Goal: Task Accomplishment & Management: Manage account settings

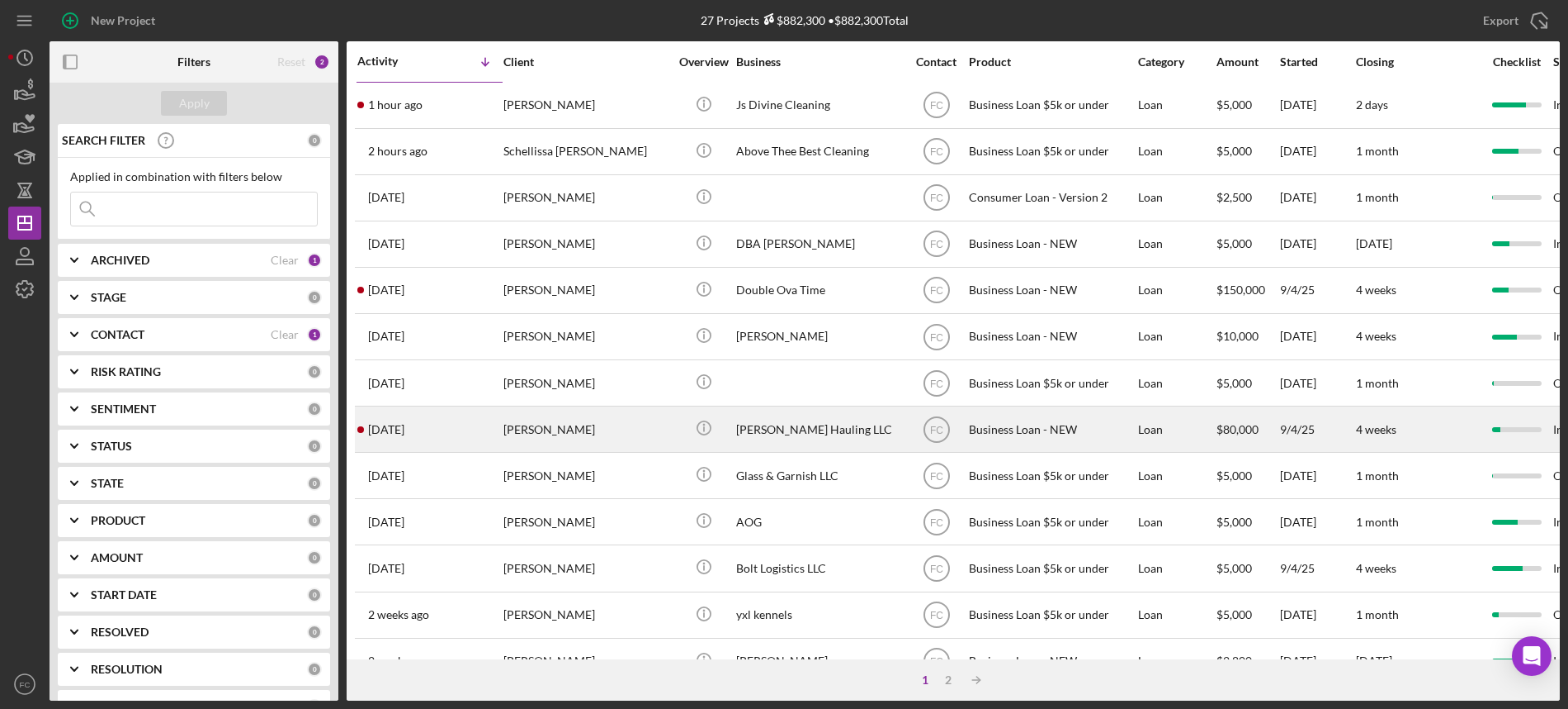
scroll to position [104, 0]
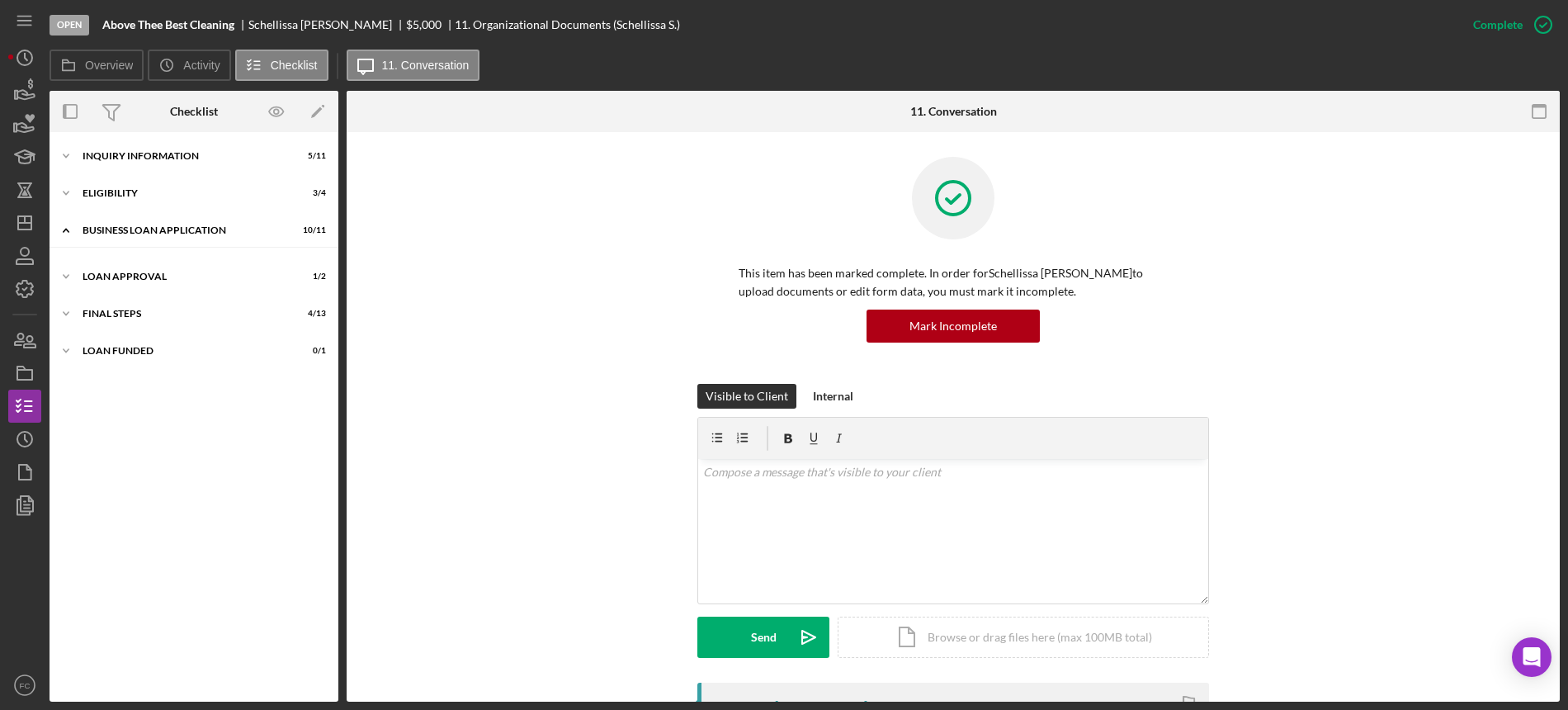
scroll to position [15, 0]
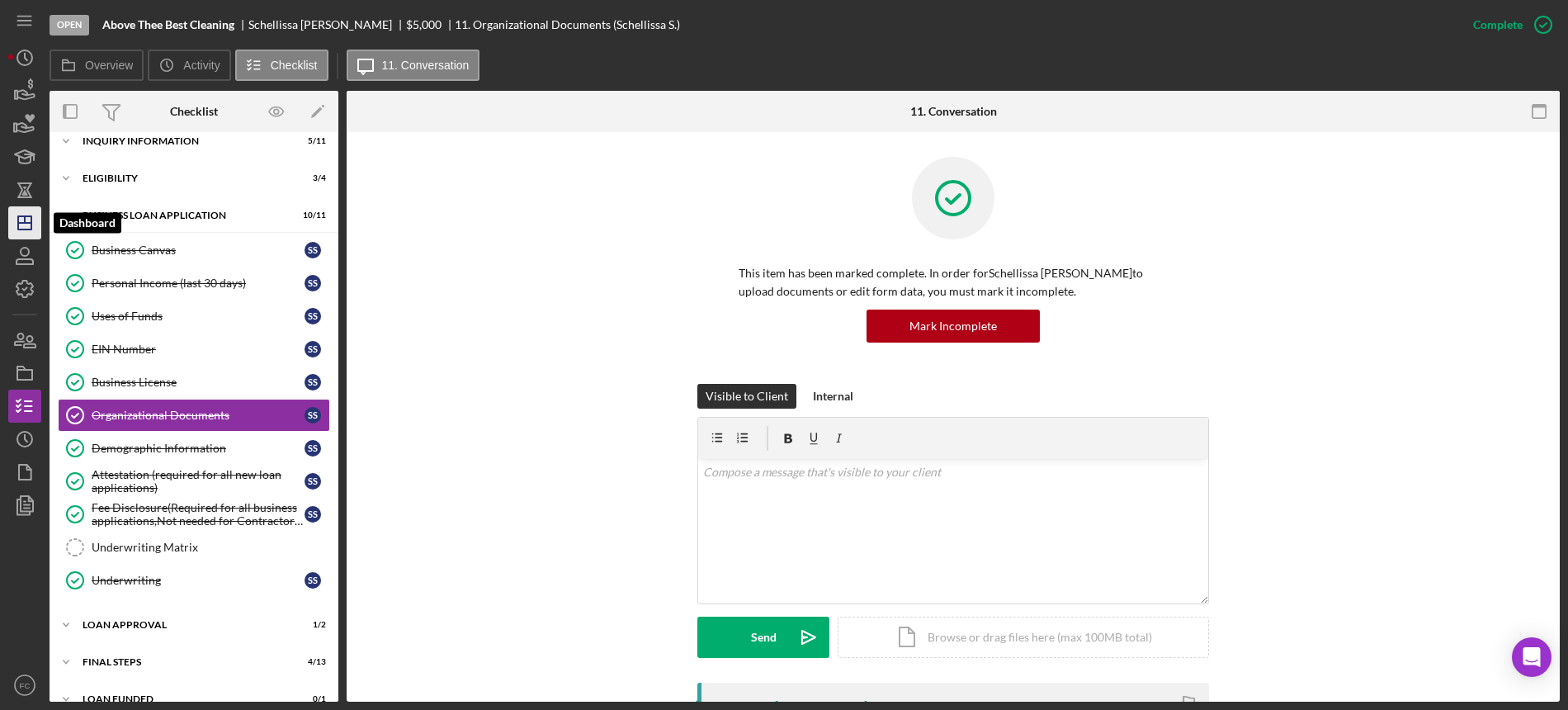
click at [28, 224] on icon "Icon/Dashboard" at bounding box center [25, 223] width 41 height 41
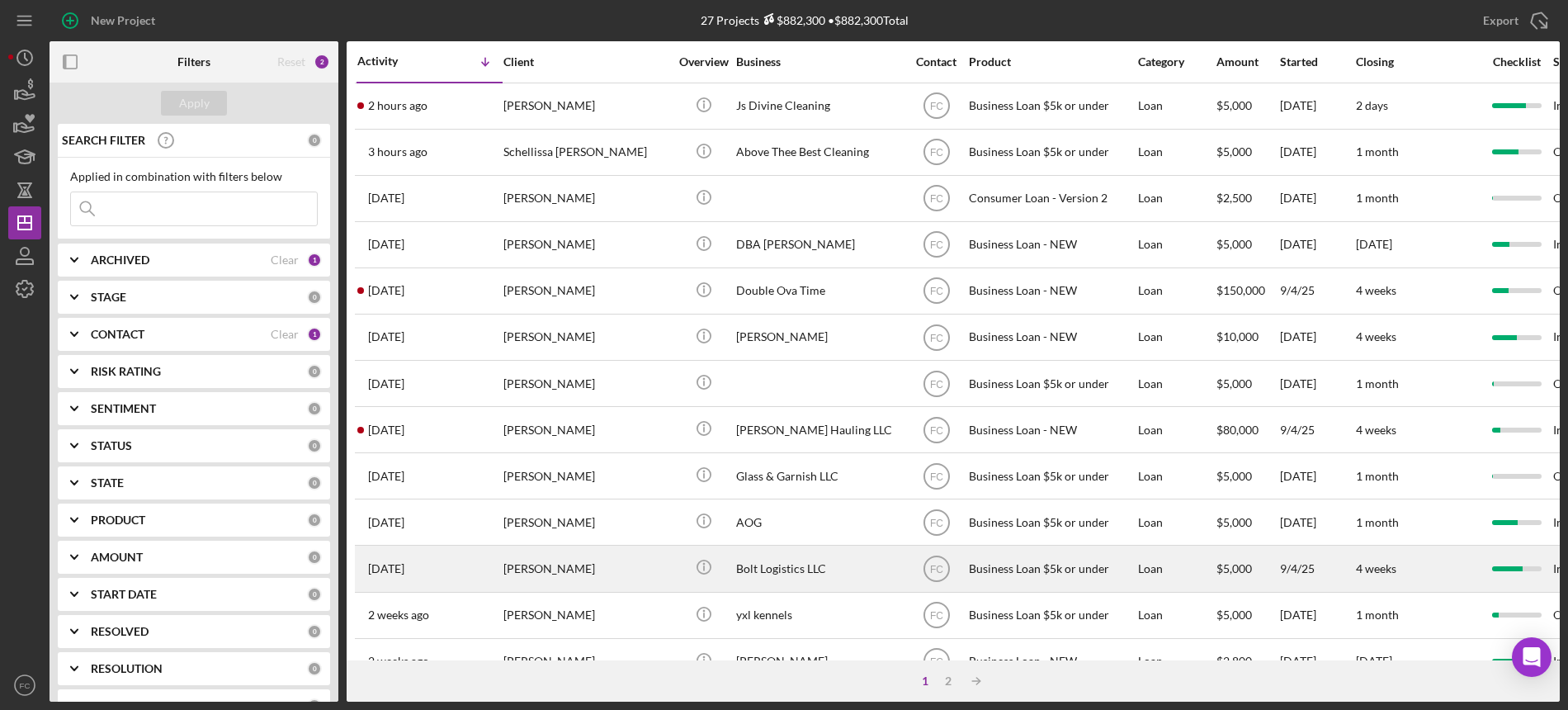
click at [580, 586] on div "[PERSON_NAME]" at bounding box center [586, 568] width 166 height 44
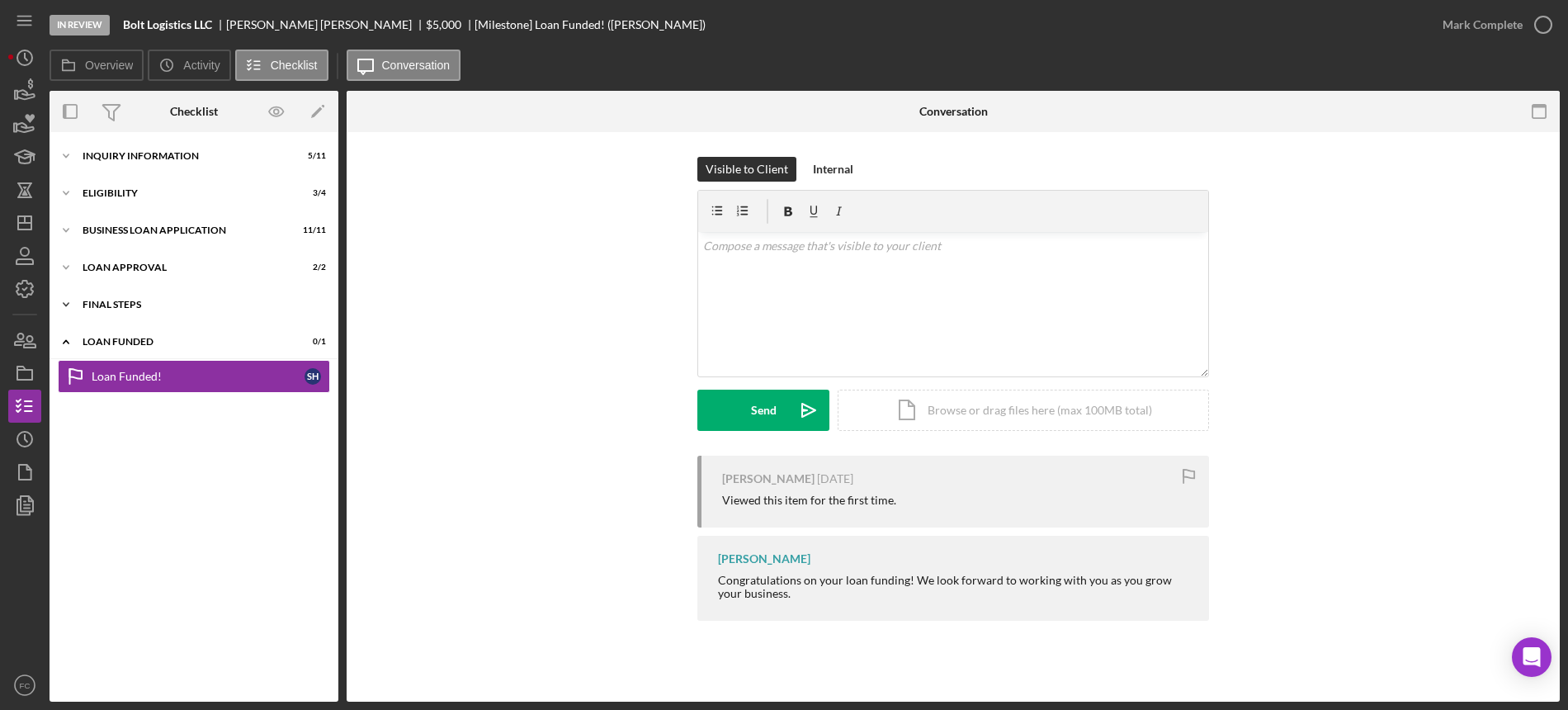
click at [151, 303] on div "Final Steps" at bounding box center [200, 304] width 235 height 9
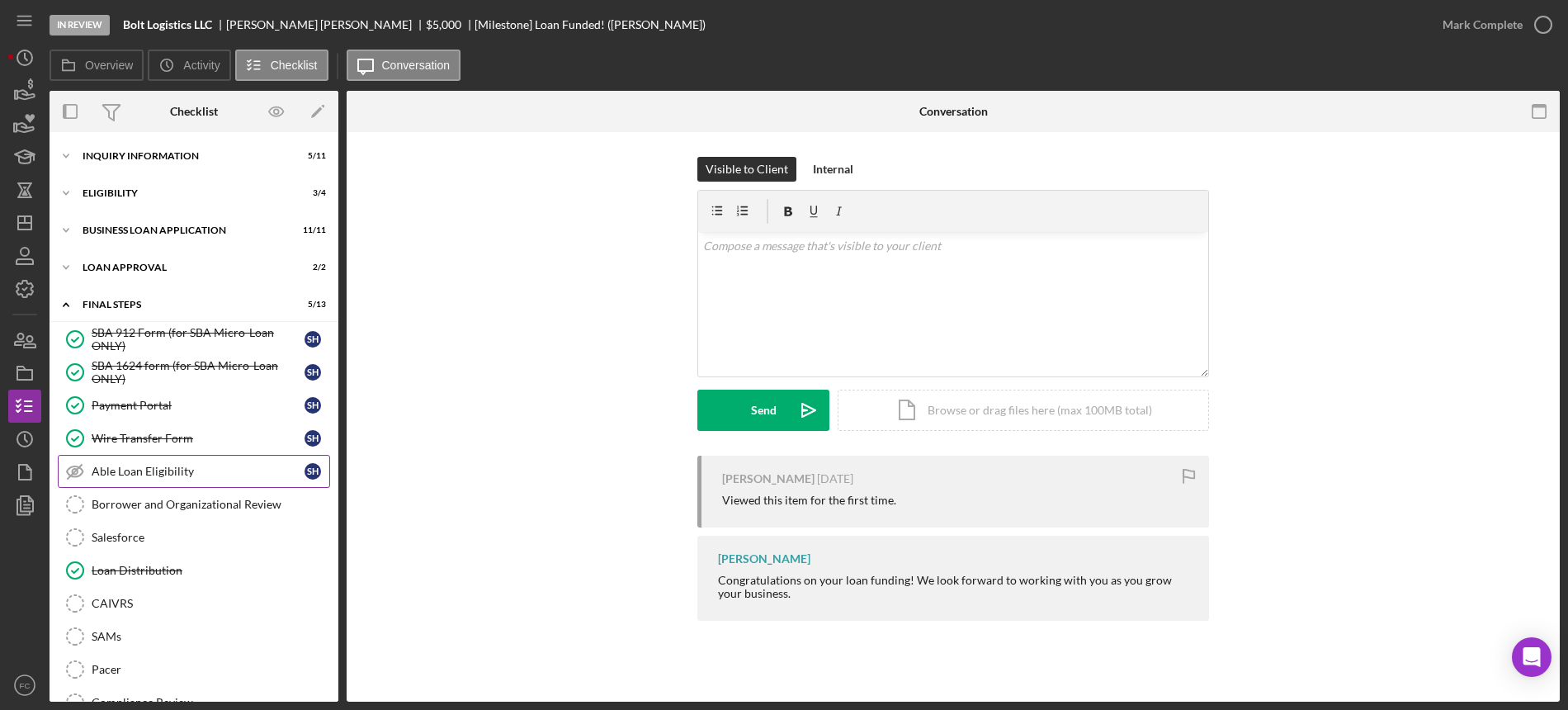
scroll to position [103, 0]
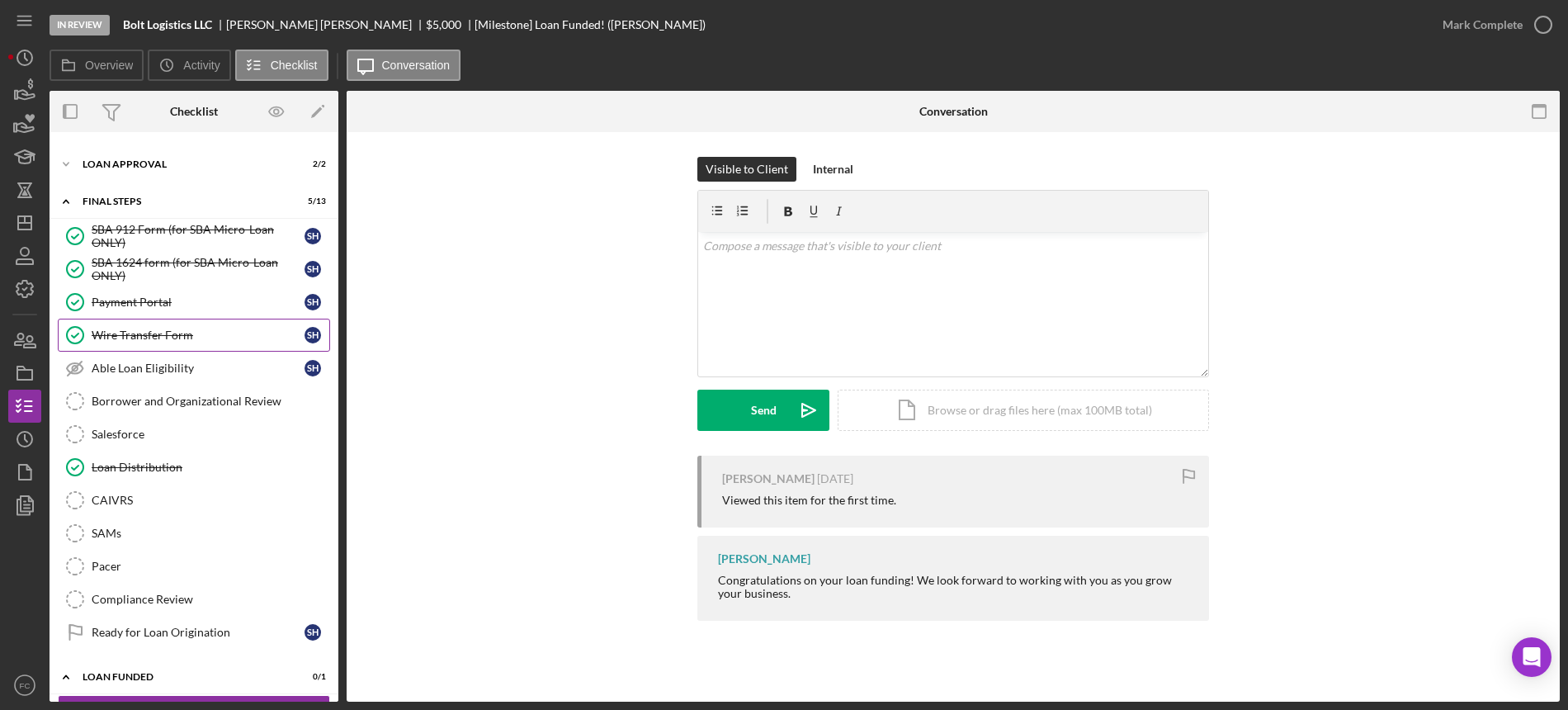
click at [188, 339] on div "Wire Transfer Form" at bounding box center [197, 334] width 213 height 13
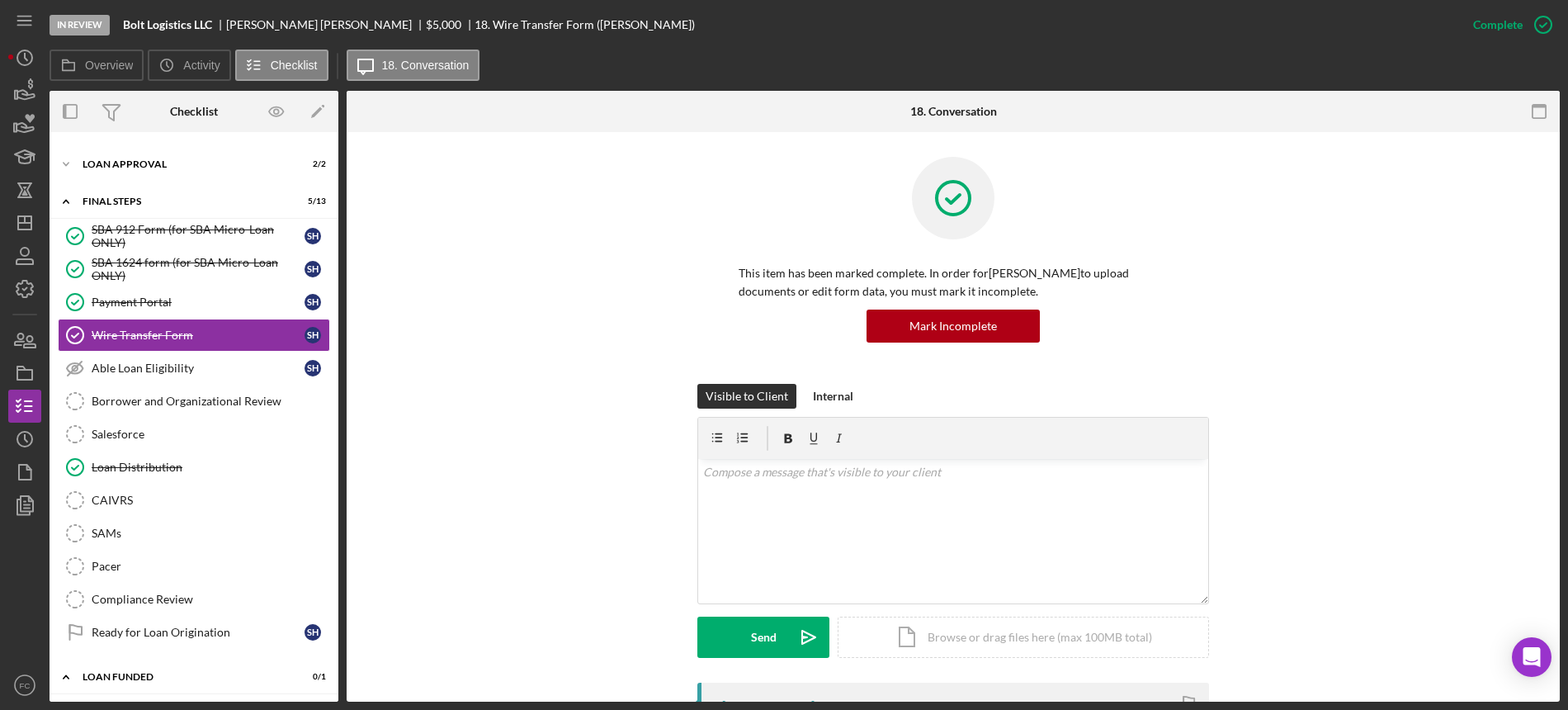
scroll to position [413, 0]
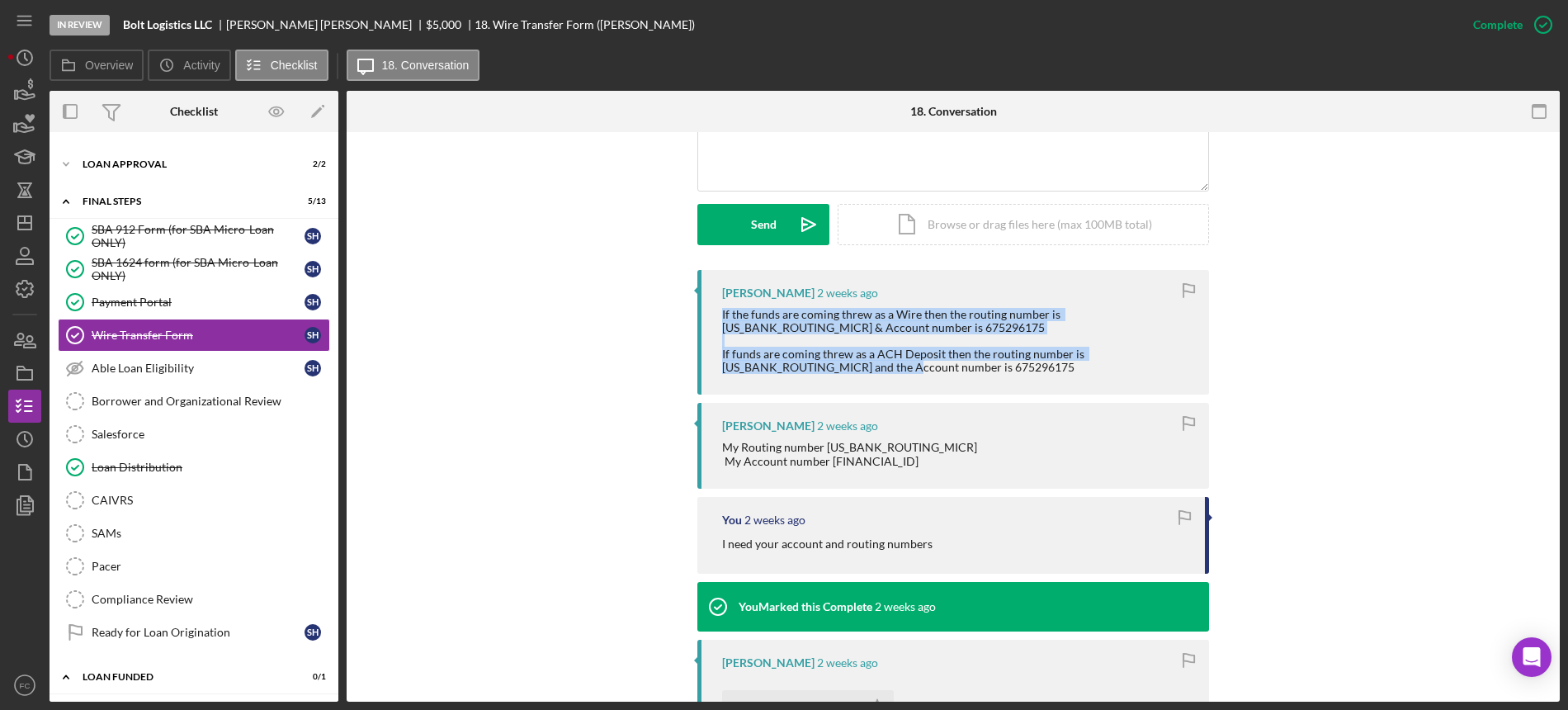
drag, startPoint x: 716, startPoint y: 312, endPoint x: 921, endPoint y: 381, distance: 216.3
click at [885, 370] on div "Steven HAYDEN 2 weeks ago If the funds are coming threw as a Wire then the rout…" at bounding box center [953, 333] width 512 height 126
click at [960, 385] on div "Steven HAYDEN 2 weeks ago If the funds are coming threw as a Wire then the rout…" at bounding box center [953, 333] width 512 height 126
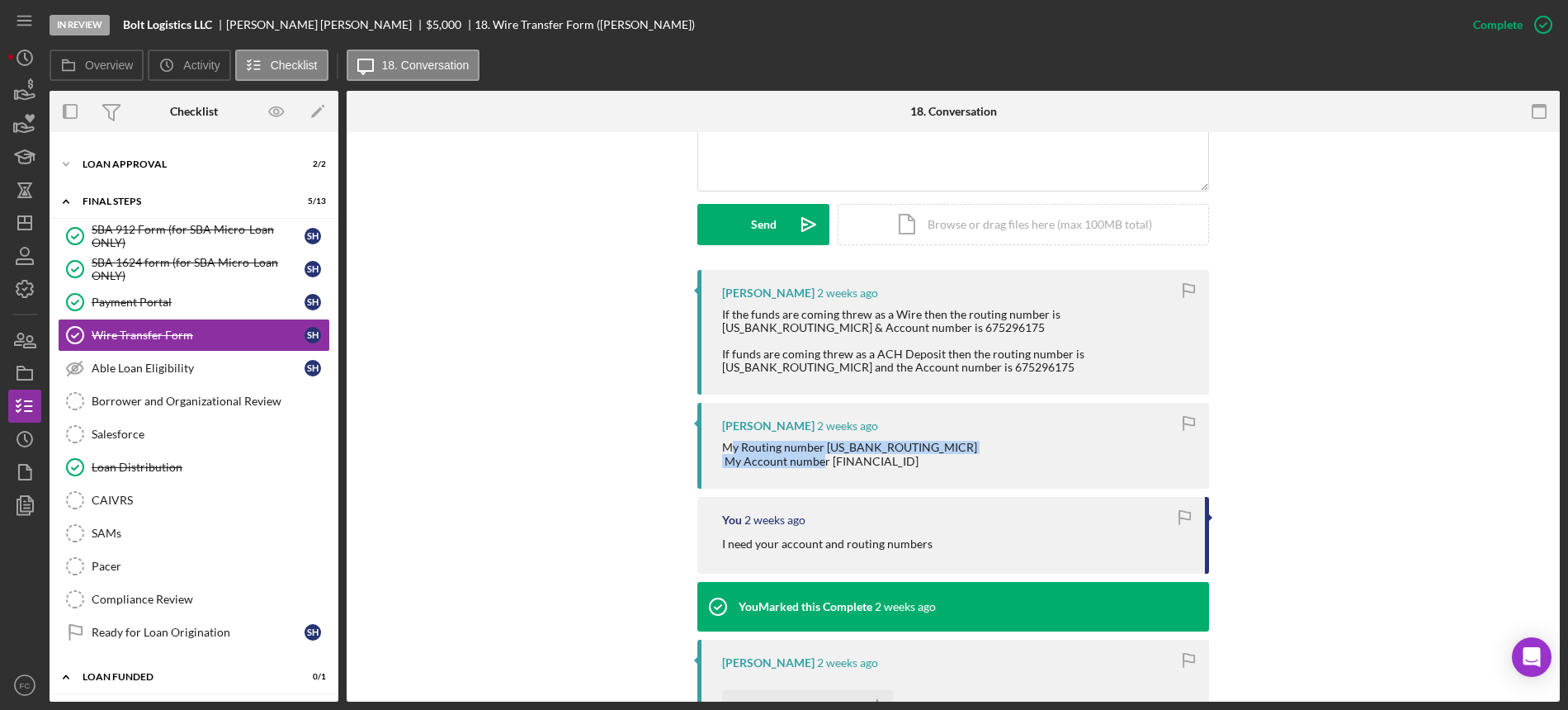
drag, startPoint x: 721, startPoint y: 454, endPoint x: 886, endPoint y: 478, distance: 166.7
click at [889, 467] on div "My Routing number 103000648 My Account number 675296175" at bounding box center [958, 453] width 471 height 27
click at [821, 488] on div "Steven HAYDEN 2 weeks ago My Routing number 103000648 My Account number 6752961…" at bounding box center [953, 445] width 512 height 85
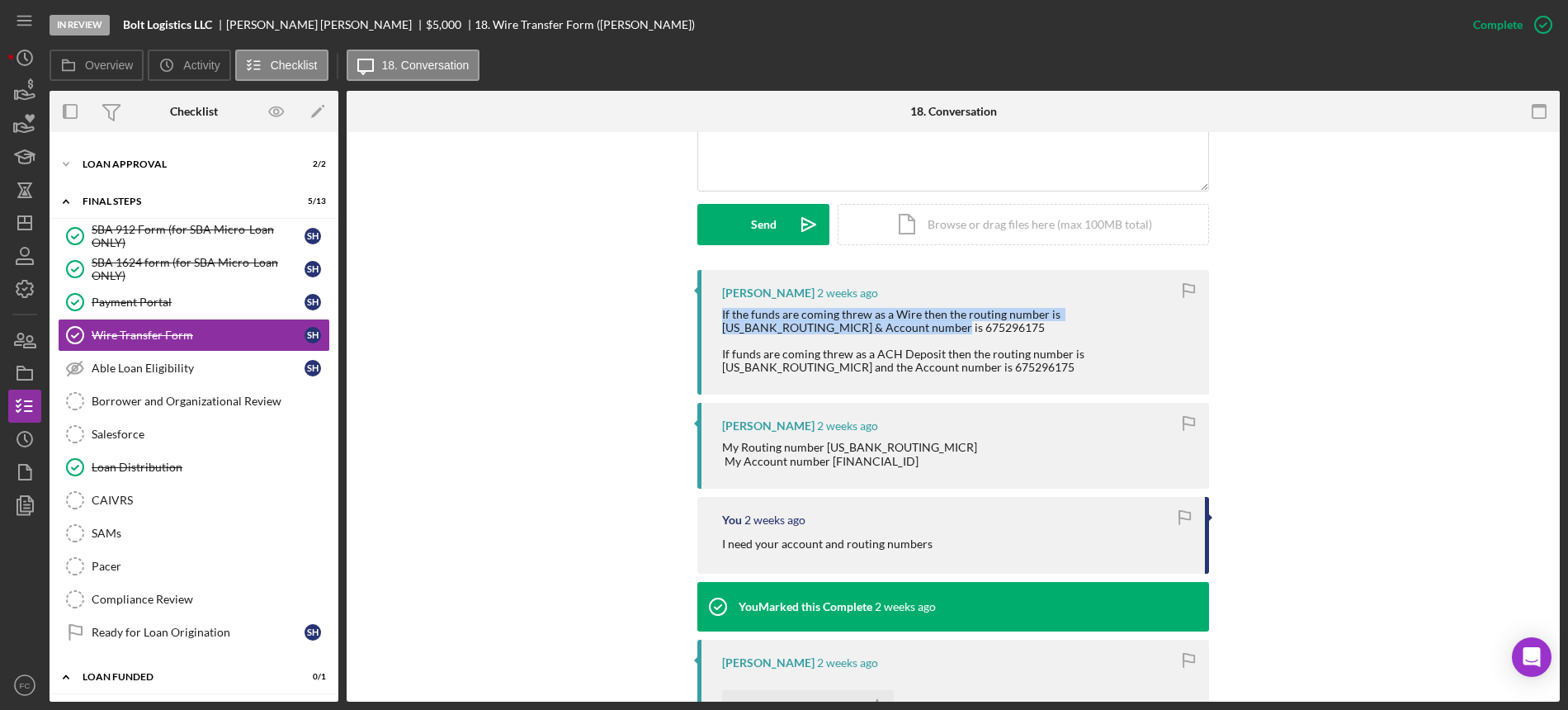
drag, startPoint x: 723, startPoint y: 314, endPoint x: 840, endPoint y: 324, distance: 117.4
click at [840, 324] on div "Steven HAYDEN 2 weeks ago If the funds are coming threw as a Wire then the rout…" at bounding box center [953, 333] width 512 height 126
click at [14, 215] on icon "Icon/Dashboard" at bounding box center [25, 223] width 41 height 41
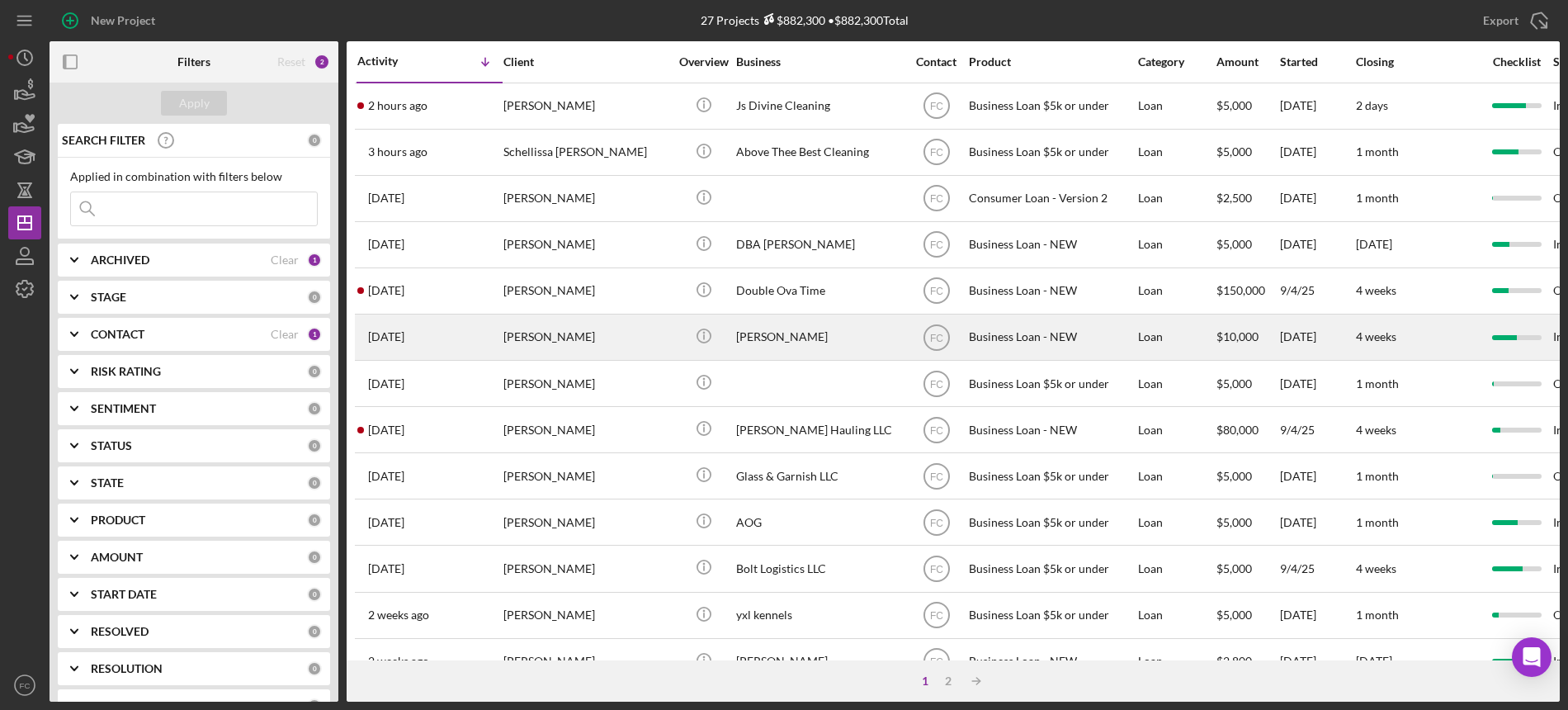
scroll to position [206, 0]
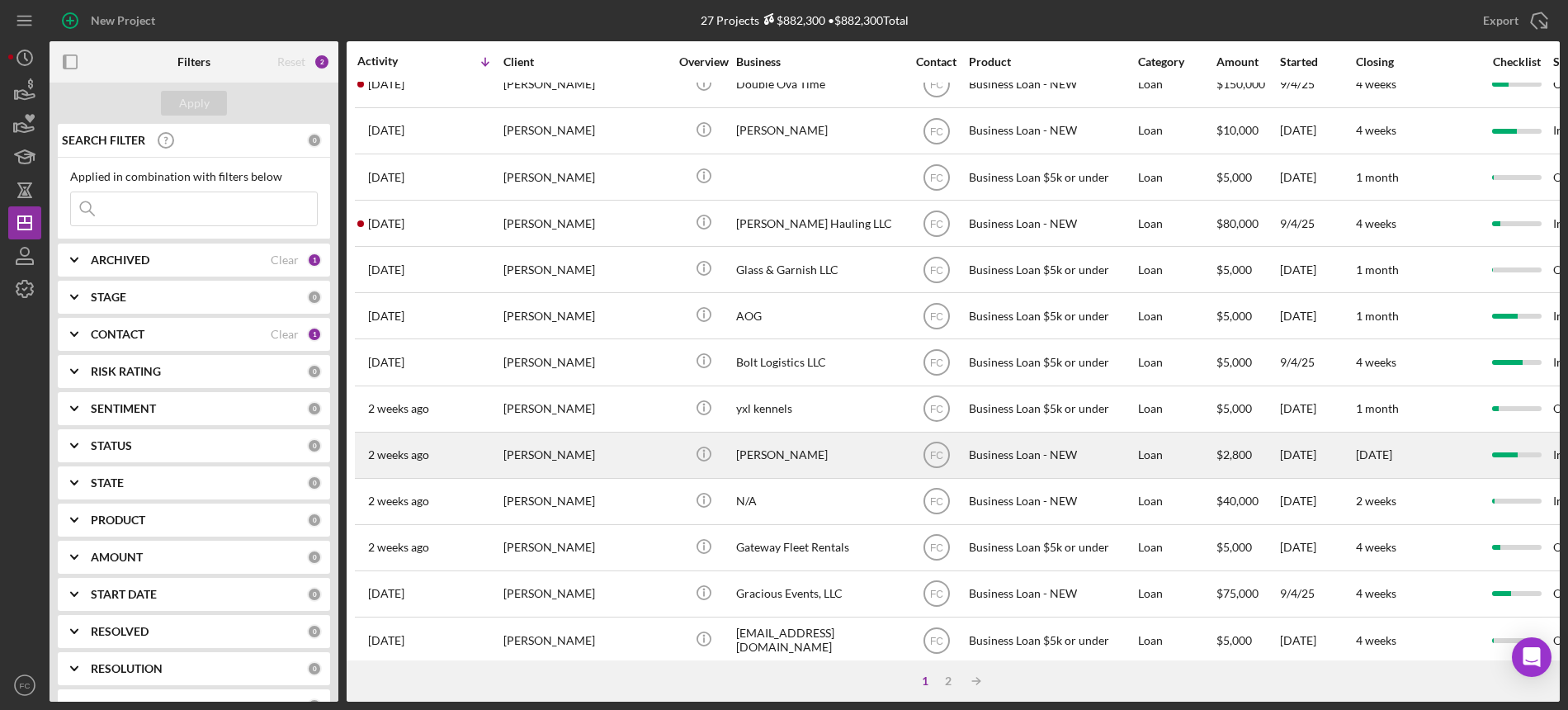
click at [586, 452] on div "[PERSON_NAME]" at bounding box center [586, 455] width 166 height 44
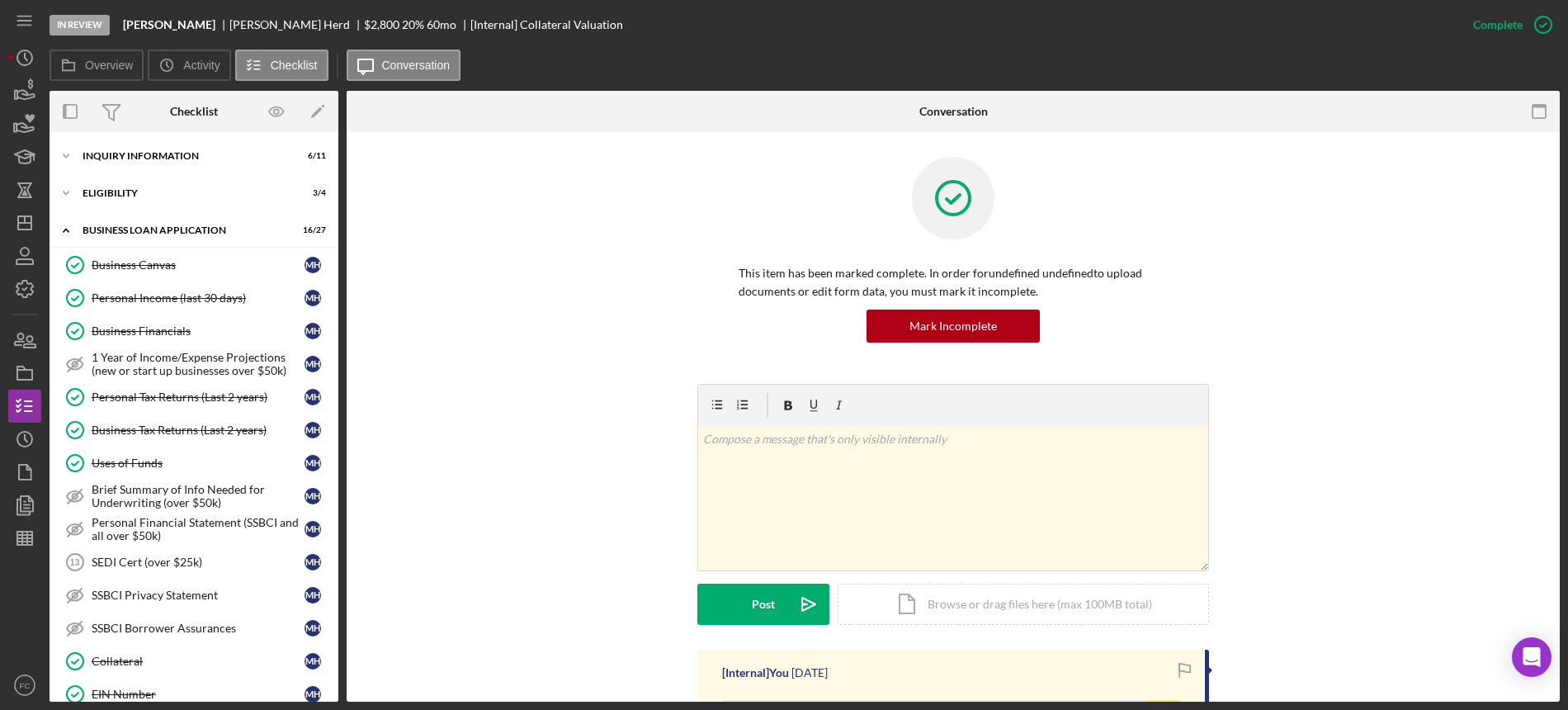
scroll to position [575, 0]
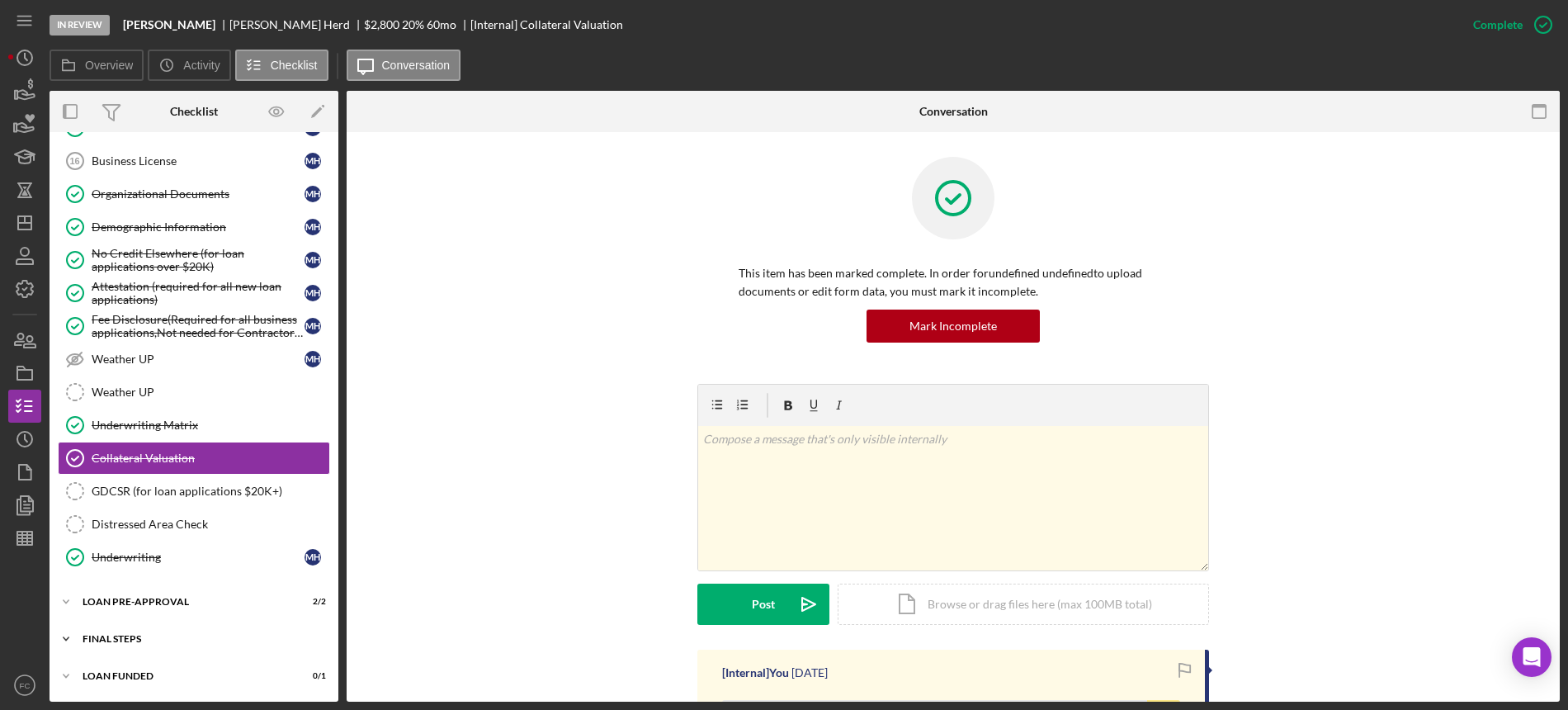
click at [148, 633] on div "Icon/Expander FINAL STEPS 7 / 19" at bounding box center [193, 638] width 289 height 33
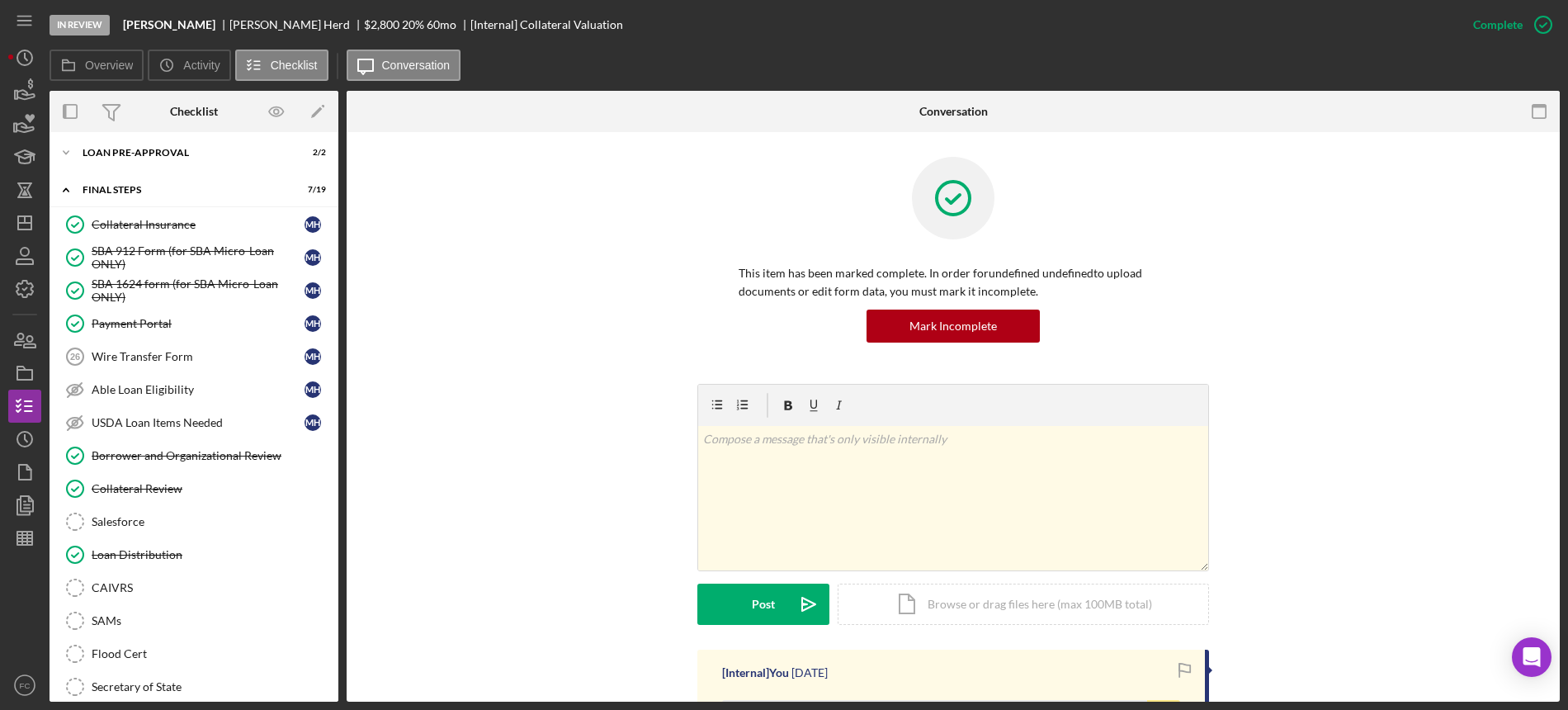
scroll to position [912, 0]
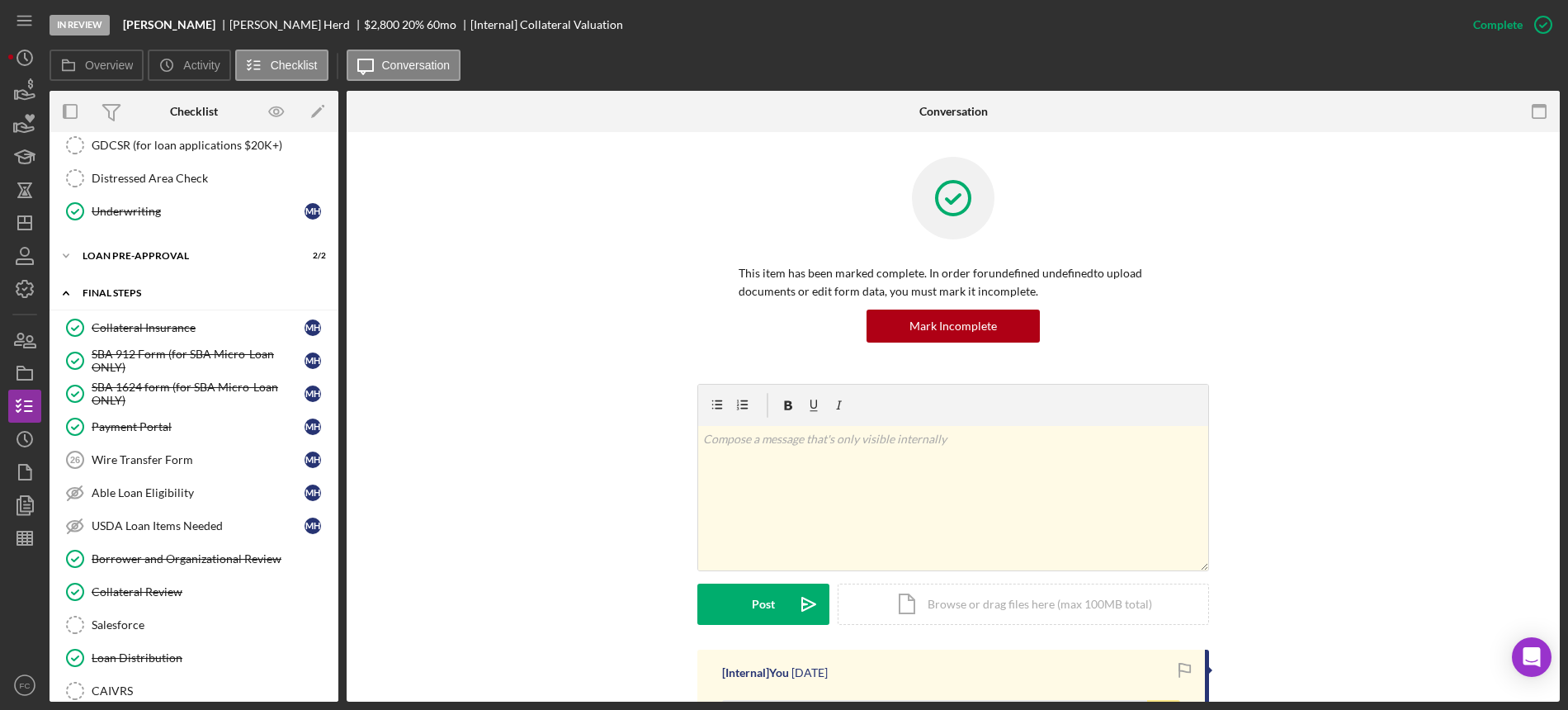
click at [159, 295] on div "Icon/Expander FINAL STEPS 7 / 19" at bounding box center [193, 293] width 289 height 34
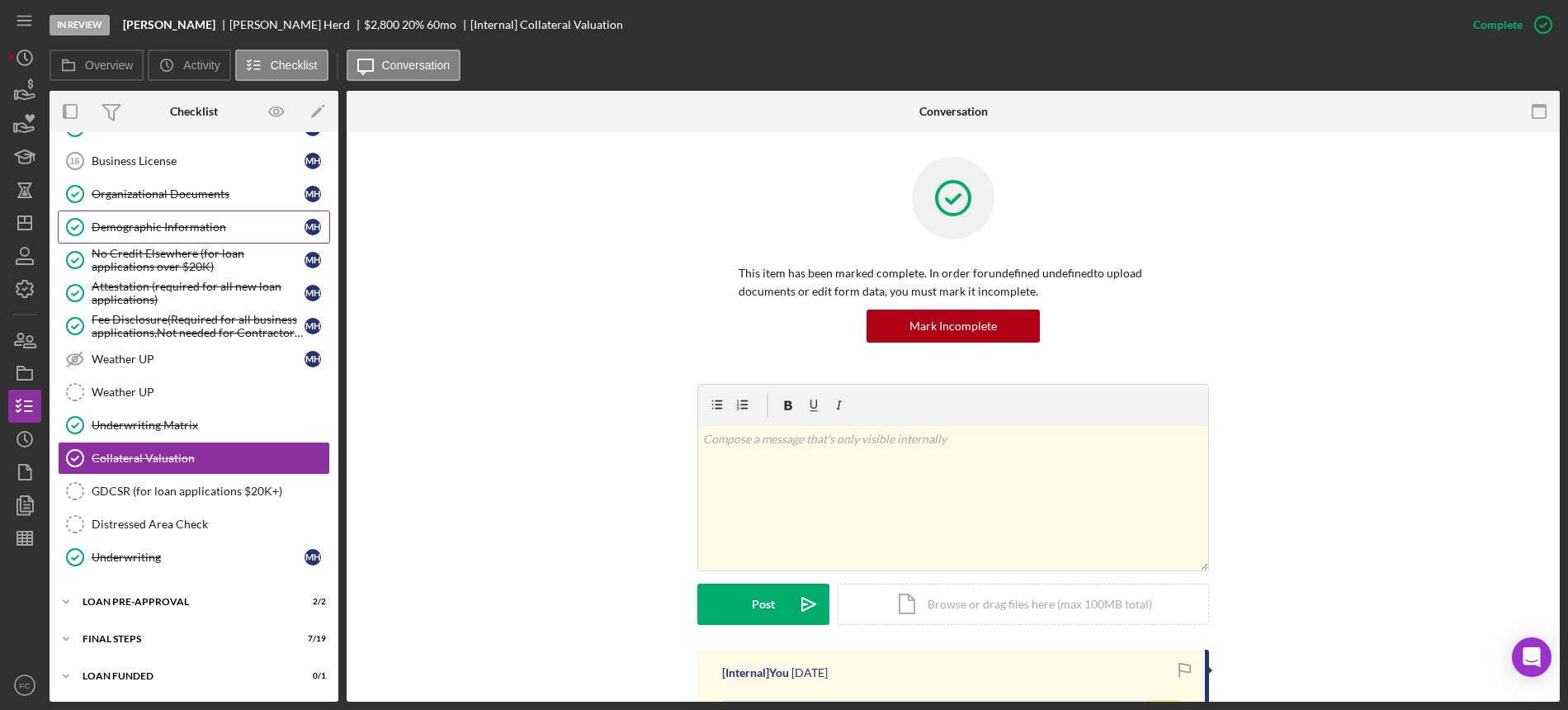
scroll to position [475, 0]
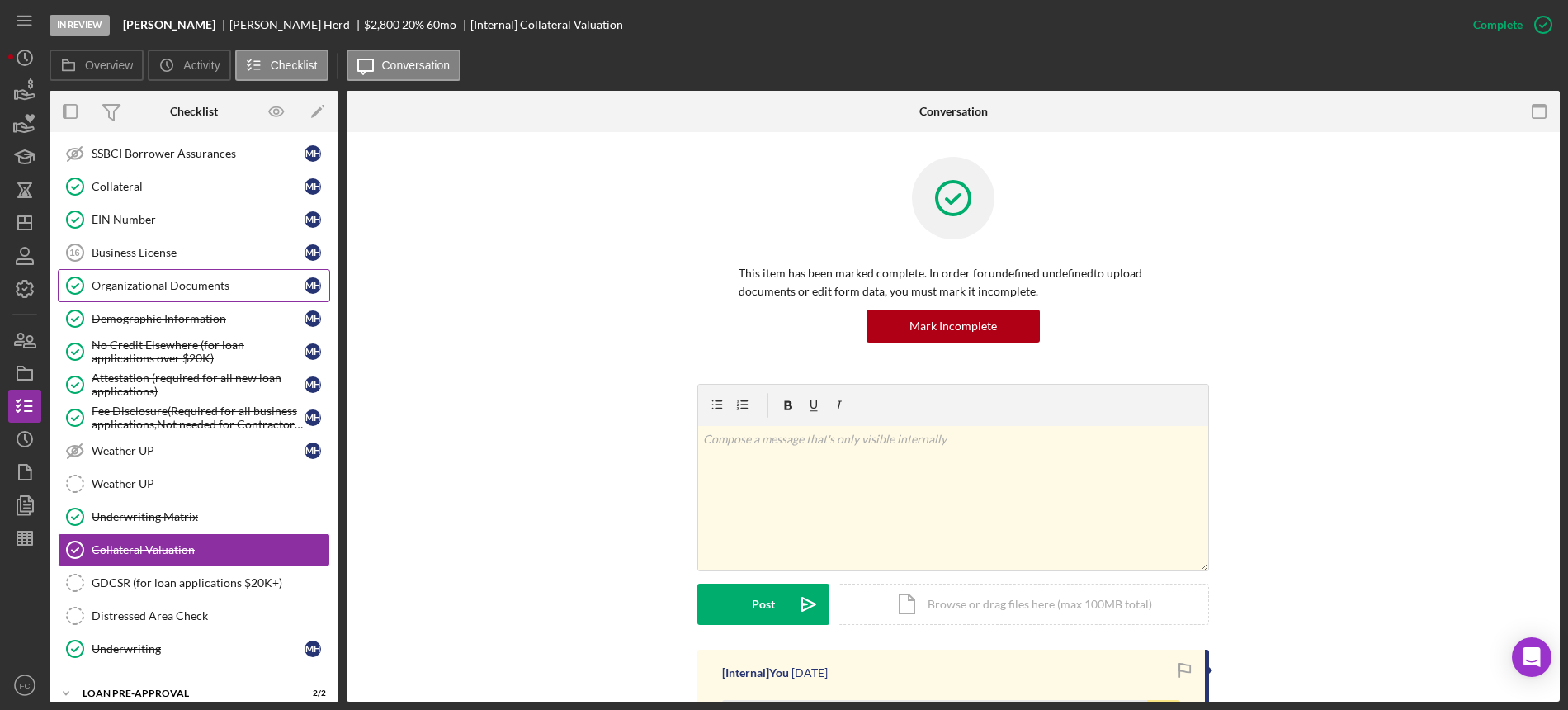
click at [148, 292] on div "Organizational Documents" at bounding box center [197, 285] width 213 height 13
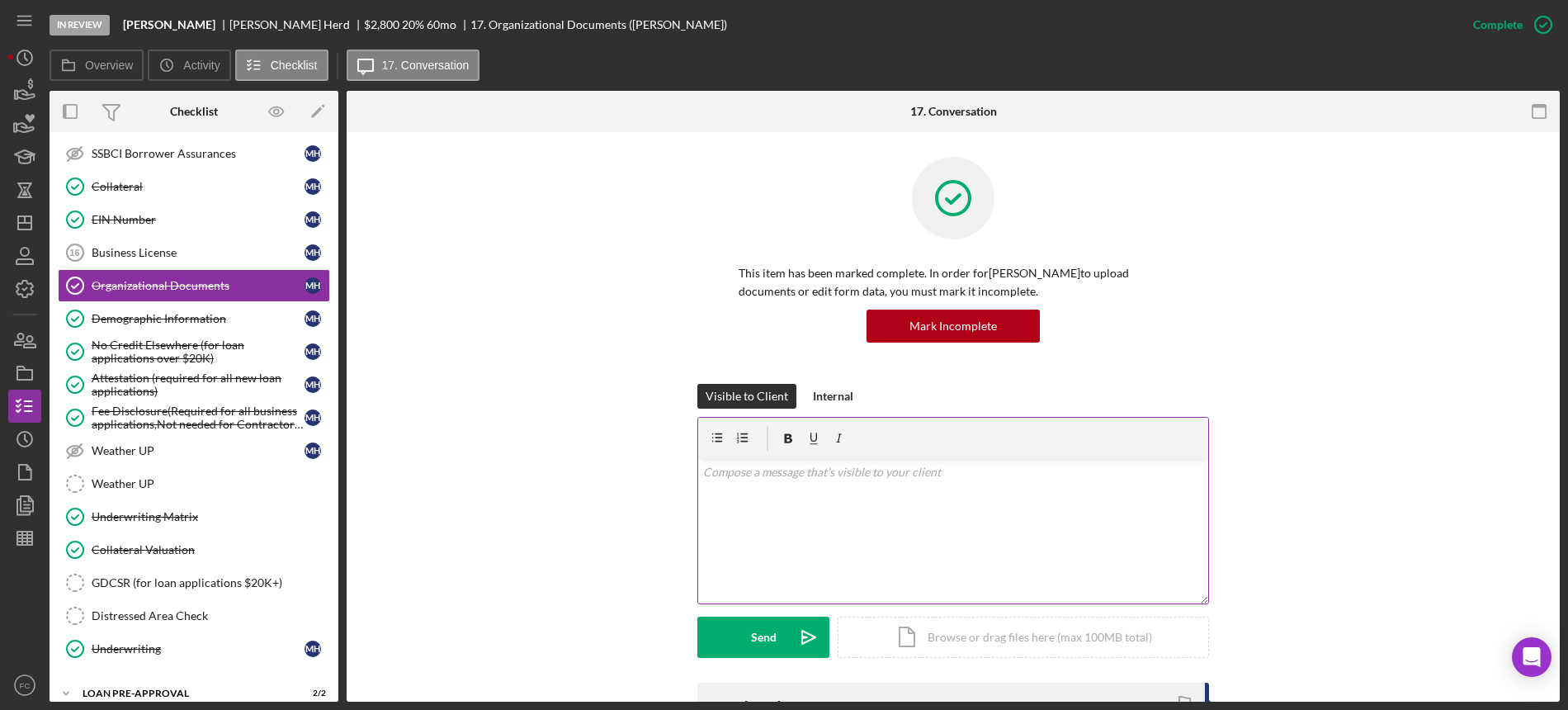
scroll to position [206, 0]
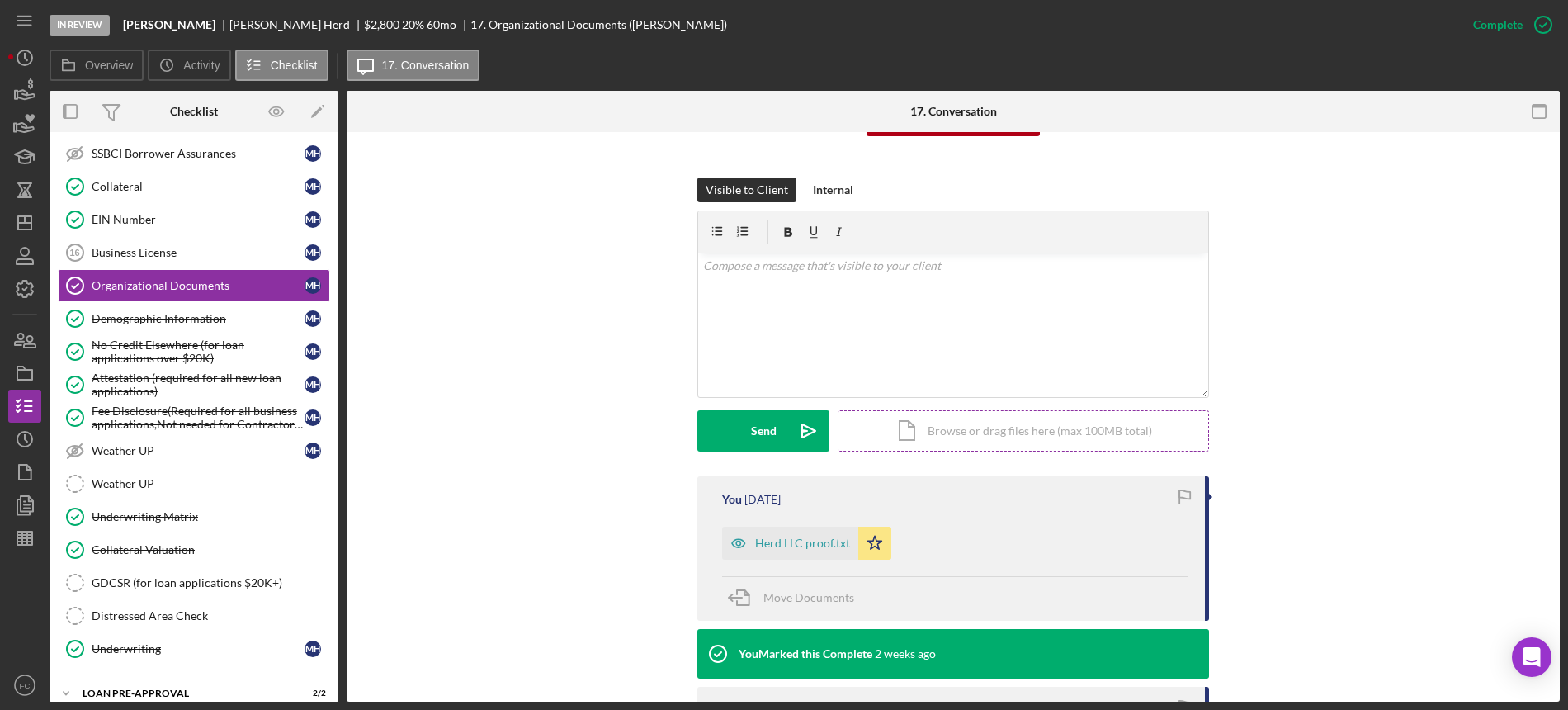
click at [958, 426] on div "Icon/Document Browse or drag files here (max 100MB total) Tap to choose files o…" at bounding box center [1023, 431] width 372 height 41
drag, startPoint x: 746, startPoint y: 407, endPoint x: 736, endPoint y: 417, distance: 14.1
click at [746, 409] on form "v Color teal Color pink Remove color Add row above Add row below Add column bef…" at bounding box center [953, 331] width 512 height 241
click at [728, 423] on button "Upload Icon/Upload" at bounding box center [763, 431] width 132 height 41
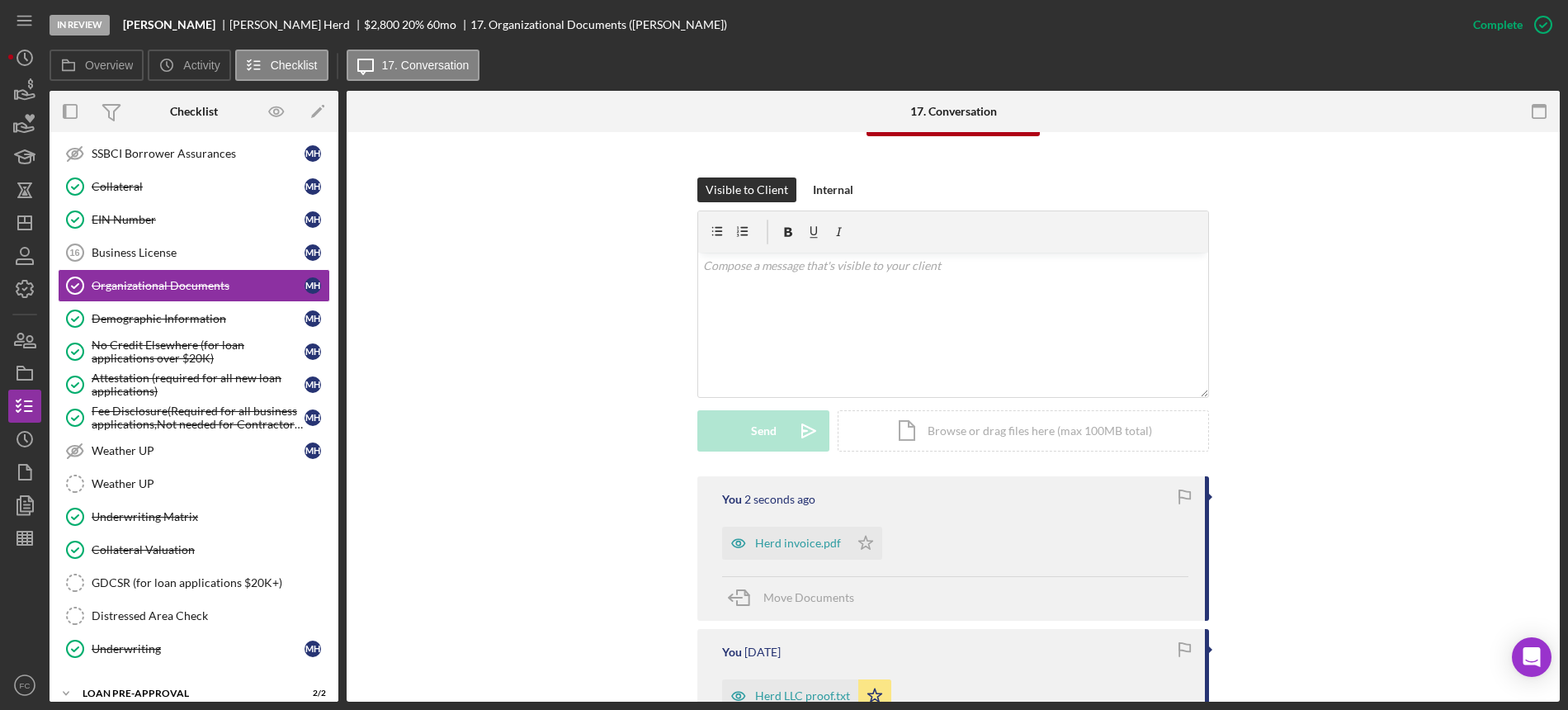
scroll to position [413, 0]
